Goal: Transaction & Acquisition: Purchase product/service

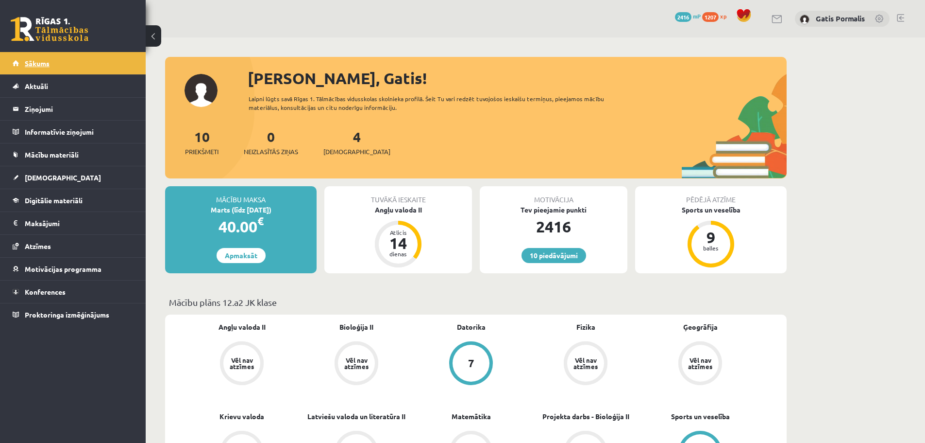
click at [70, 68] on link "Sākums" at bounding box center [73, 63] width 121 height 22
click at [58, 200] on span "Digitālie materiāli" at bounding box center [54, 200] width 58 height 9
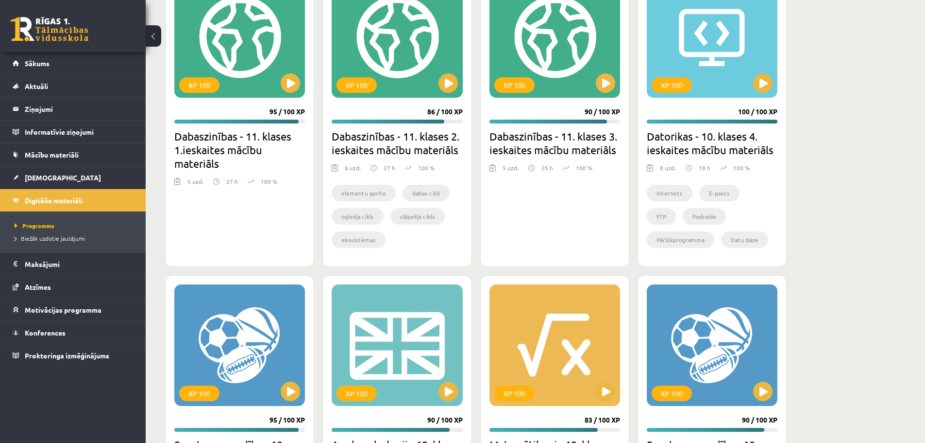
scroll to position [389, 0]
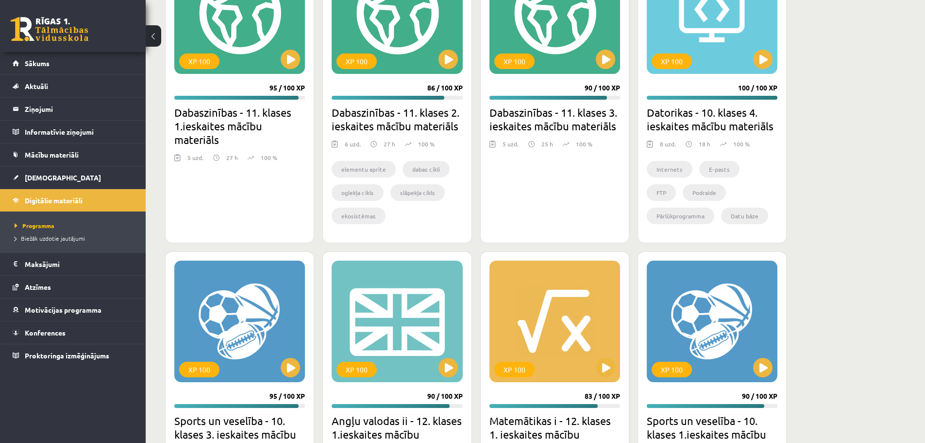
click at [269, 87] on div "XP 100 95 / 100 XP Dabaszinības - 11. klases 1.ieskaites mācību materiāls 5 uzd…" at bounding box center [239, 93] width 149 height 300
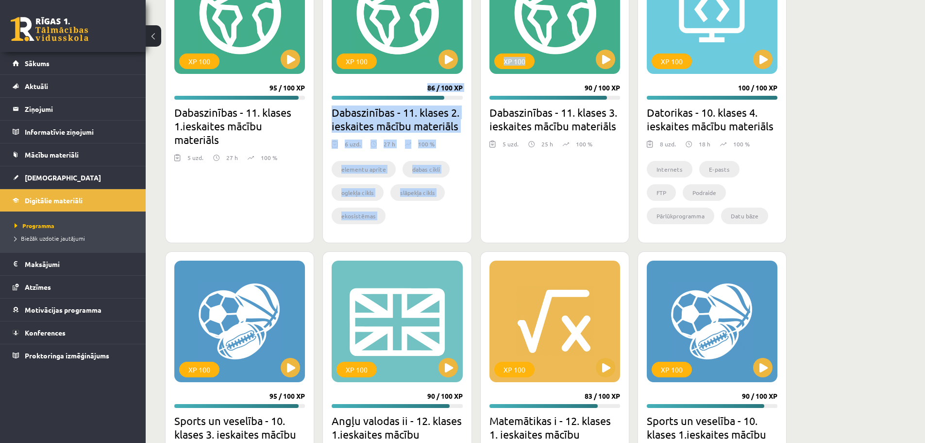
drag, startPoint x: 421, startPoint y: 83, endPoint x: 501, endPoint y: 87, distance: 80.8
click at [570, 89] on div "XP 100 90 / 100 XP Dabaszinības - 11. klases 3. ieskaites mācību materiāls 5 uz…" at bounding box center [554, 93] width 149 height 300
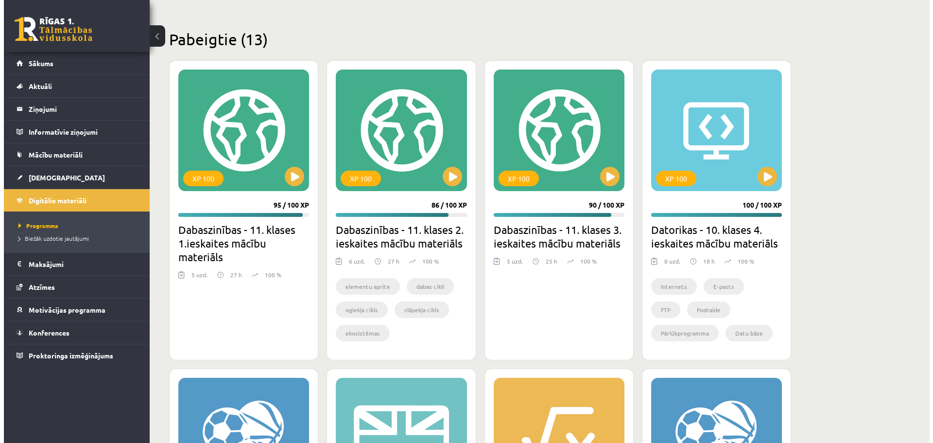
scroll to position [0, 0]
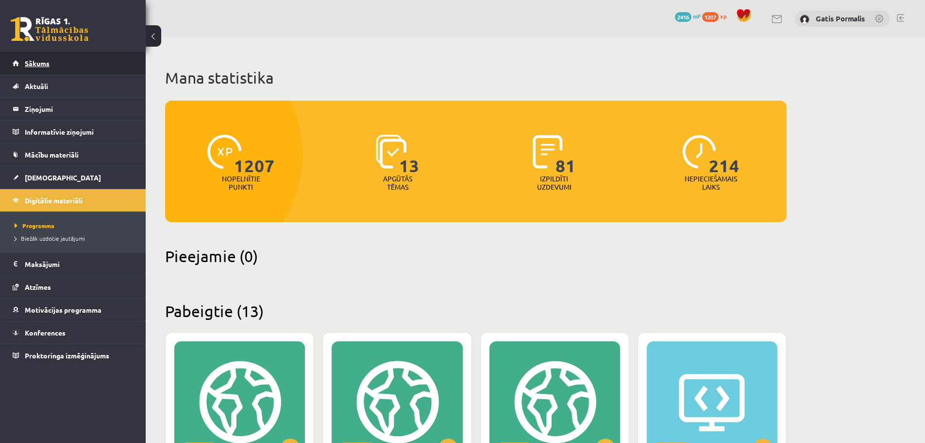
click at [64, 59] on link "Sākums" at bounding box center [73, 63] width 121 height 22
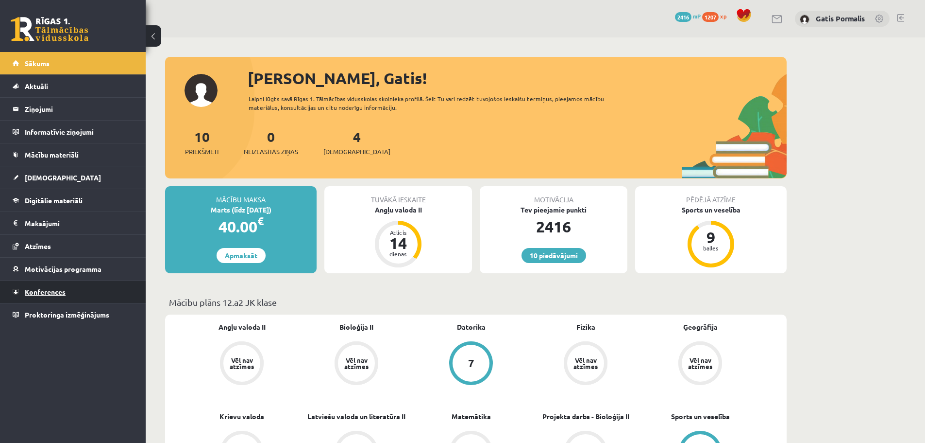
click at [84, 296] on link "Konferences" at bounding box center [73, 291] width 121 height 22
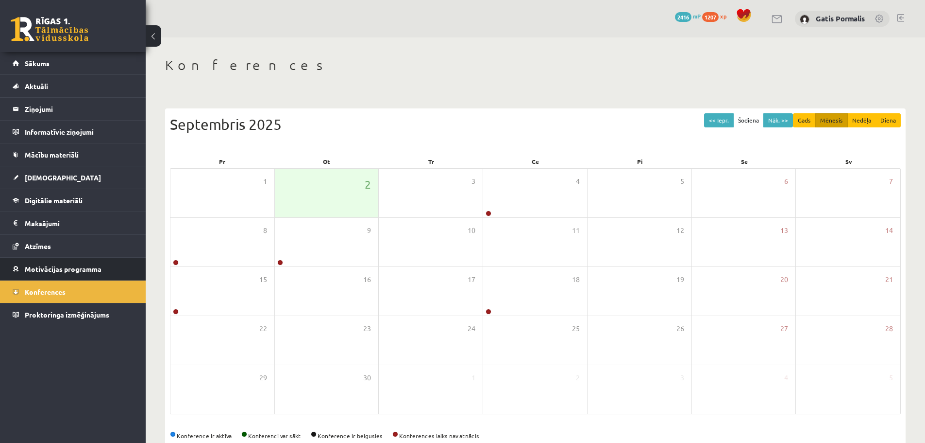
click at [67, 280] on li "Motivācijas programma Aktuālās kampaņas Mācies un ziedo Uzdevumi Veikals Ieteik…" at bounding box center [73, 268] width 146 height 23
click at [66, 275] on link "Motivācijas programma" at bounding box center [73, 268] width 121 height 22
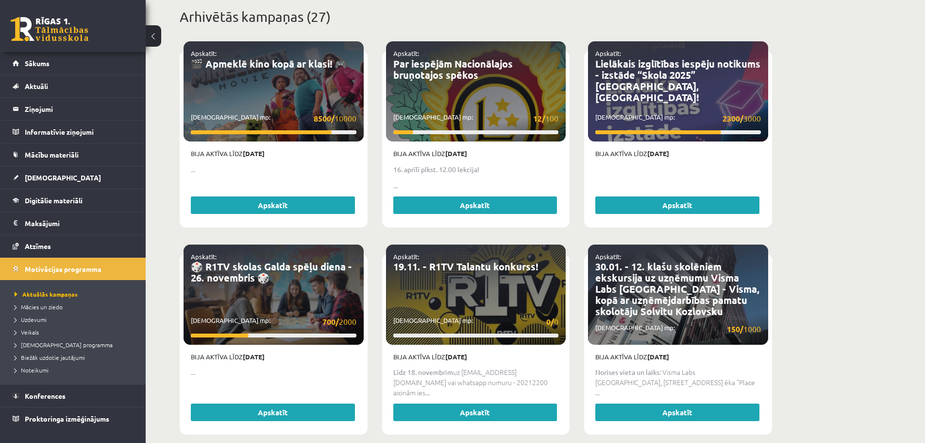
scroll to position [486, 0]
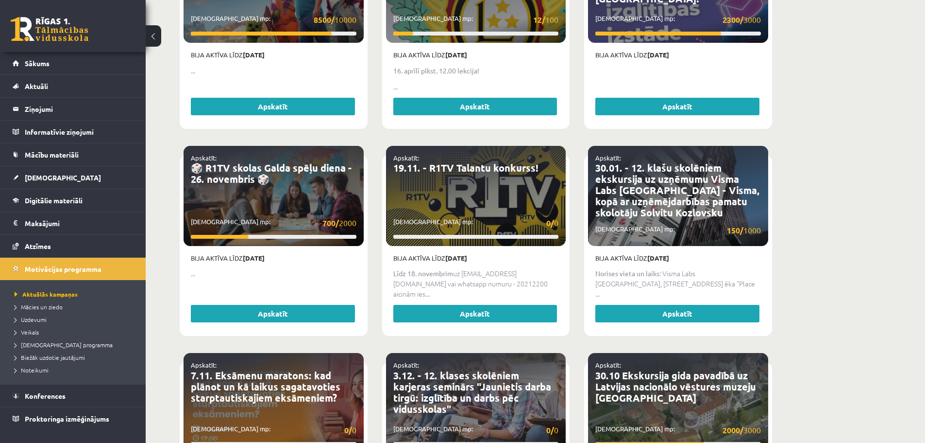
click at [35, 337] on li "Veikals" at bounding box center [75, 331] width 121 height 13
click at [34, 335] on link "Veikals" at bounding box center [75, 331] width 121 height 9
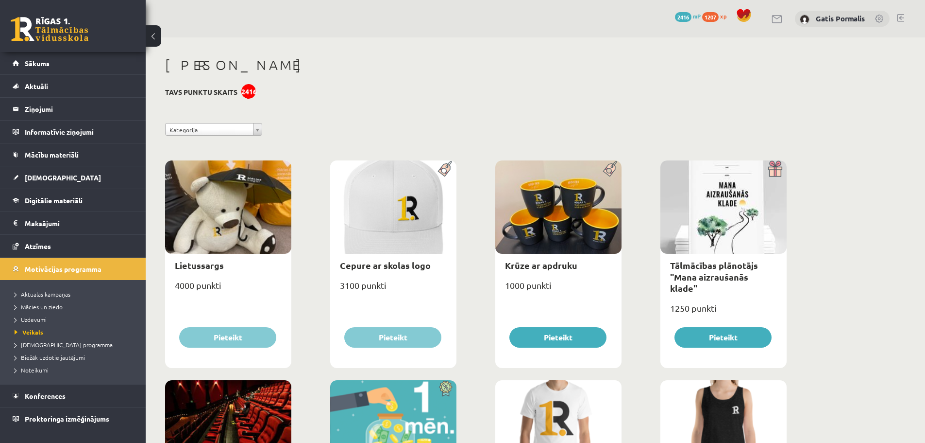
scroll to position [291, 0]
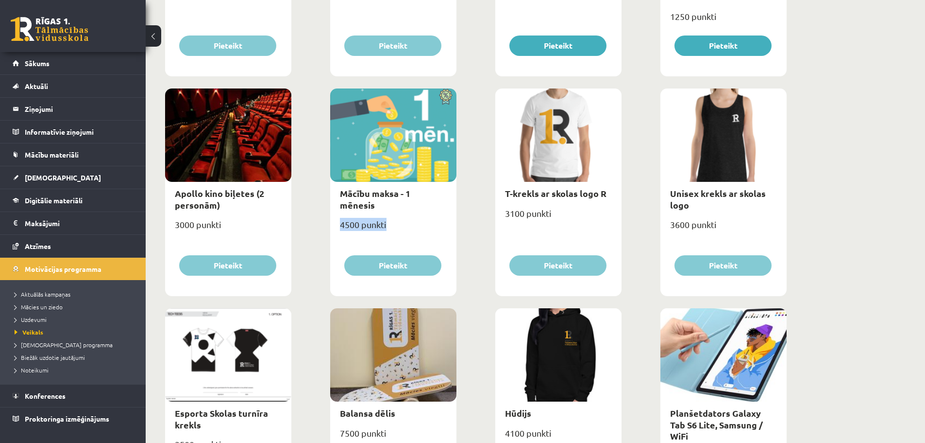
drag, startPoint x: 338, startPoint y: 212, endPoint x: 395, endPoint y: 215, distance: 57.9
click at [395, 216] on div "4500 punkti" at bounding box center [393, 228] width 126 height 24
click at [398, 219] on div "4500 punkti" at bounding box center [393, 228] width 126 height 24
drag, startPoint x: 366, startPoint y: 210, endPoint x: 406, endPoint y: 213, distance: 40.4
click at [406, 216] on div "4500 punkti" at bounding box center [393, 228] width 126 height 24
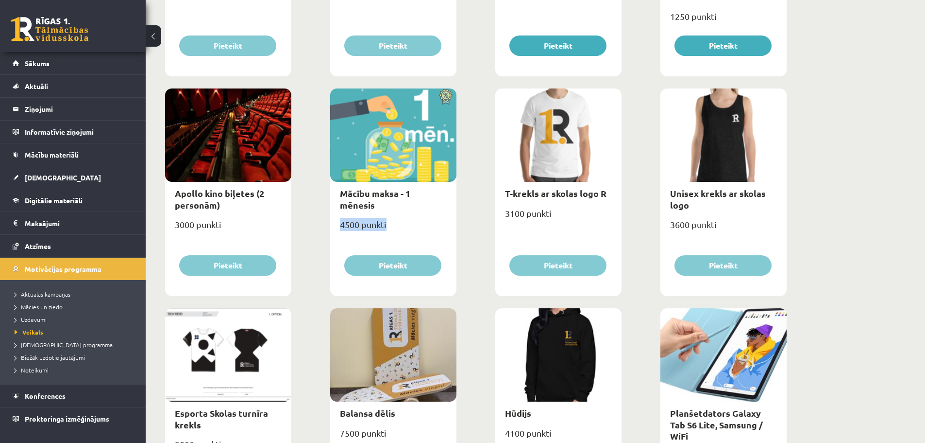
click at [405, 221] on div "4500 punkti" at bounding box center [393, 228] width 126 height 24
click at [346, 232] on div "Mācību maksa - 1 mēnesis 4500 punkti [GEOGRAPHIC_DATA]" at bounding box center [393, 191] width 126 height 207
drag, startPoint x: 335, startPoint y: 208, endPoint x: 424, endPoint y: 213, distance: 89.0
click at [424, 216] on div "4500 punkti" at bounding box center [393, 228] width 126 height 24
click at [336, 216] on div "4500 punkti" at bounding box center [393, 228] width 126 height 24
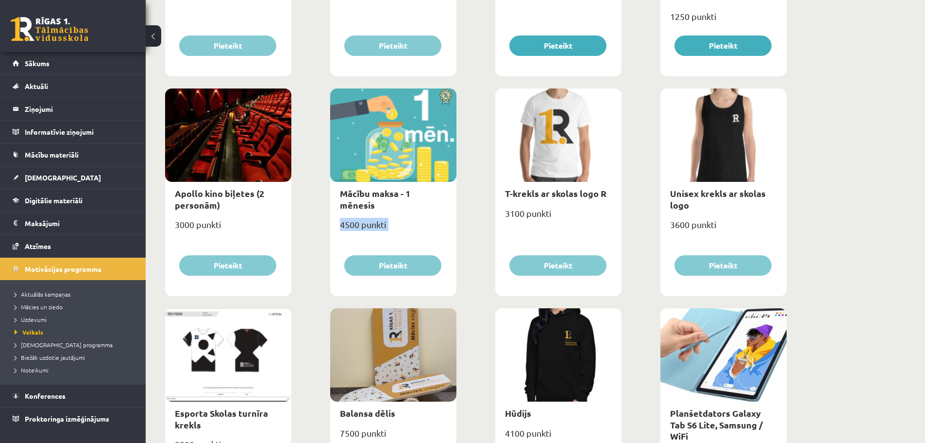
drag, startPoint x: 346, startPoint y: 212, endPoint x: 441, endPoint y: 216, distance: 95.3
click at [441, 216] on div "4500 punkti" at bounding box center [393, 228] width 126 height 24
click at [435, 222] on div "4500 punkti" at bounding box center [393, 228] width 126 height 24
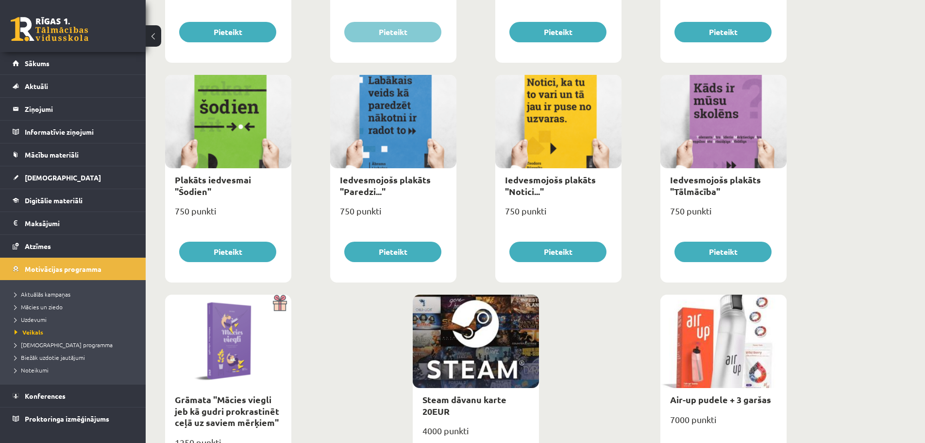
scroll to position [1050, 0]
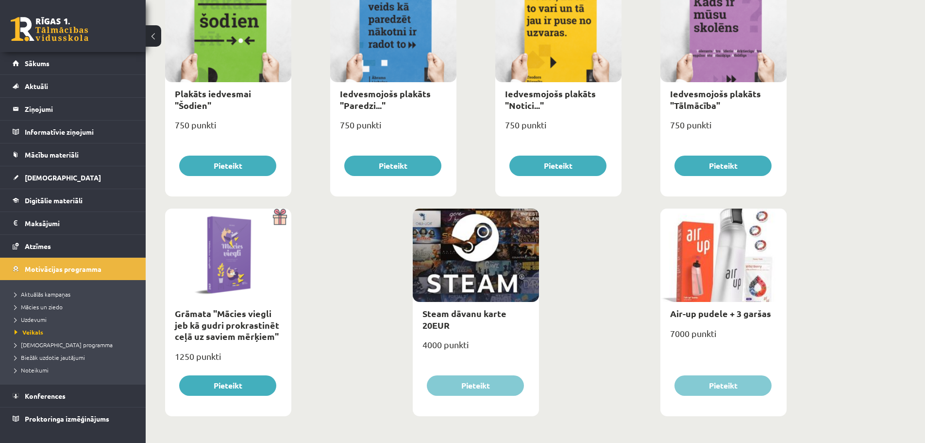
click at [763, 280] on div at bounding box center [724, 254] width 126 height 93
click at [735, 275] on div at bounding box center [724, 254] width 126 height 93
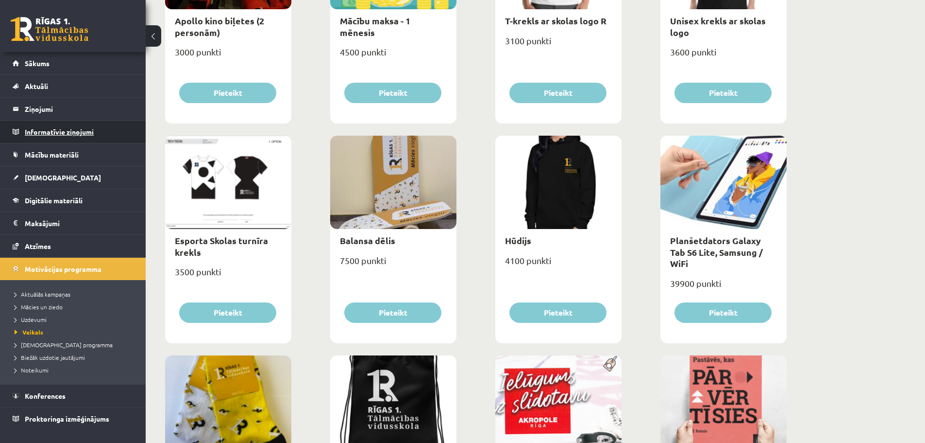
scroll to position [370, 0]
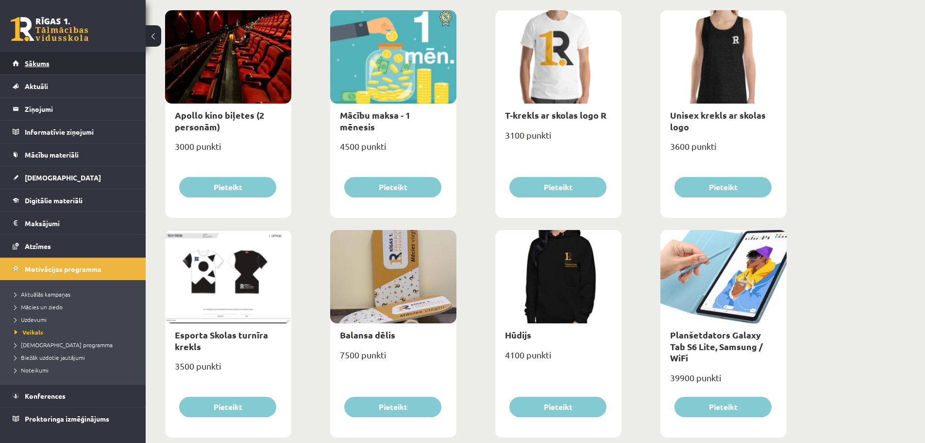
click at [36, 73] on link "Sākums" at bounding box center [73, 63] width 121 height 22
